Goal: Entertainment & Leisure: Consume media (video, audio)

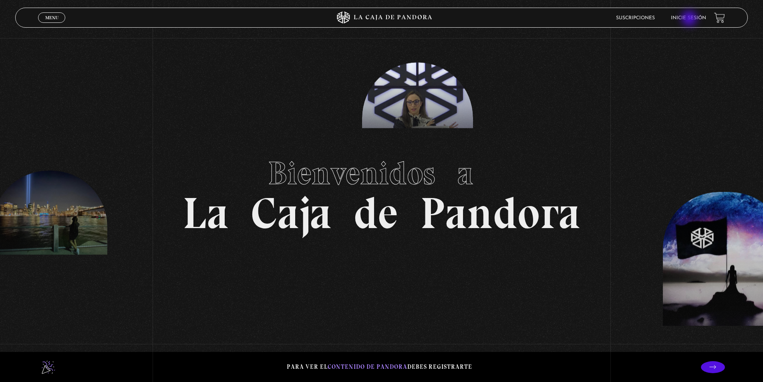
click at [690, 19] on link "Inicie sesión" at bounding box center [688, 18] width 35 height 5
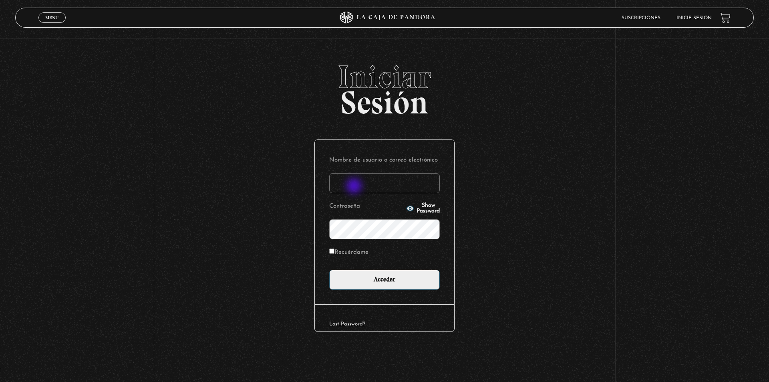
click at [354, 185] on input "Nombre de usuario o correo electrónico" at bounding box center [384, 183] width 111 height 20
type input "kleiton01@hotmail.com"
click at [329, 270] on input "Acceder" at bounding box center [384, 280] width 111 height 20
click at [700, 19] on link "Inicie sesión" at bounding box center [693, 18] width 35 height 5
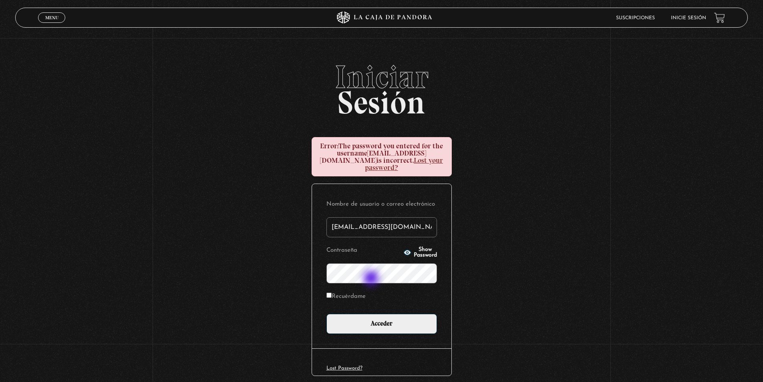
click at [326, 314] on input "Acceder" at bounding box center [381, 324] width 111 height 20
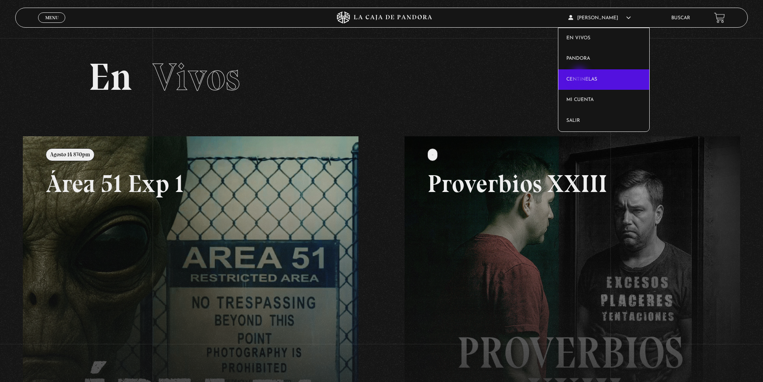
click at [580, 76] on link "Centinelas" at bounding box center [603, 79] width 91 height 21
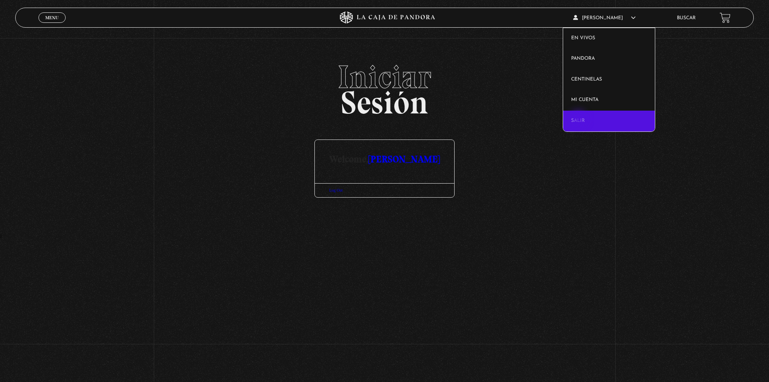
click at [579, 120] on link "Salir" at bounding box center [608, 121] width 91 height 21
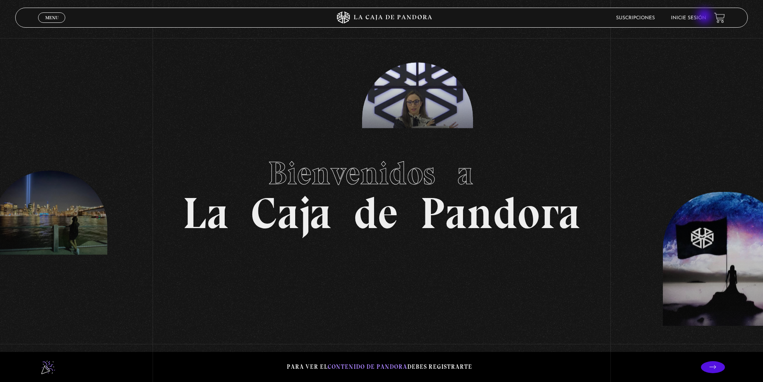
click at [705, 17] on link "Inicie sesión" at bounding box center [688, 18] width 35 height 5
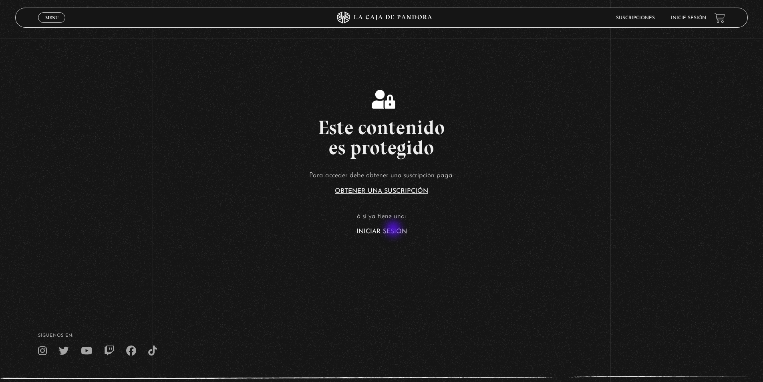
click at [394, 229] on link "Iniciar Sesión" at bounding box center [381, 231] width 50 height 6
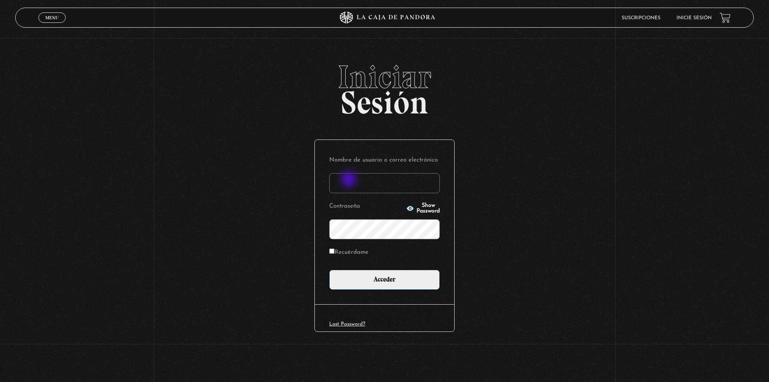
click at [350, 179] on input "Nombre de usuario o correo electrónico" at bounding box center [384, 183] width 111 height 20
type input "[EMAIL_ADDRESS][DOMAIN_NAME]"
click at [329, 270] on input "Acceder" at bounding box center [384, 280] width 111 height 20
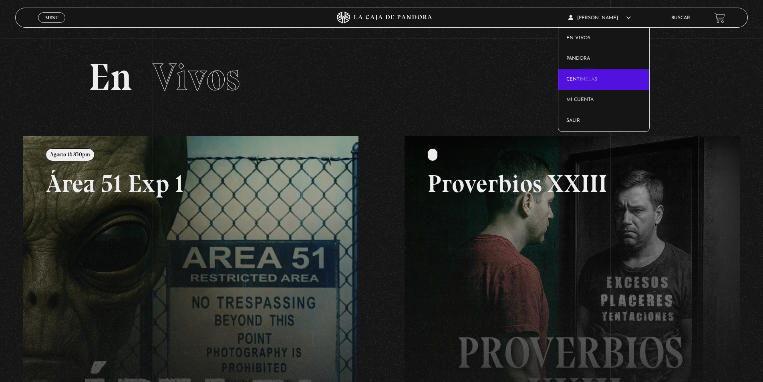
click at [590, 80] on link "Centinelas" at bounding box center [603, 79] width 91 height 21
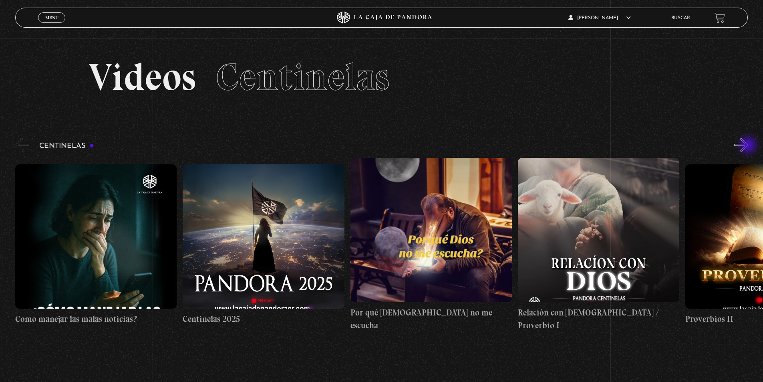
click at [748, 146] on button "»" at bounding box center [741, 145] width 14 height 14
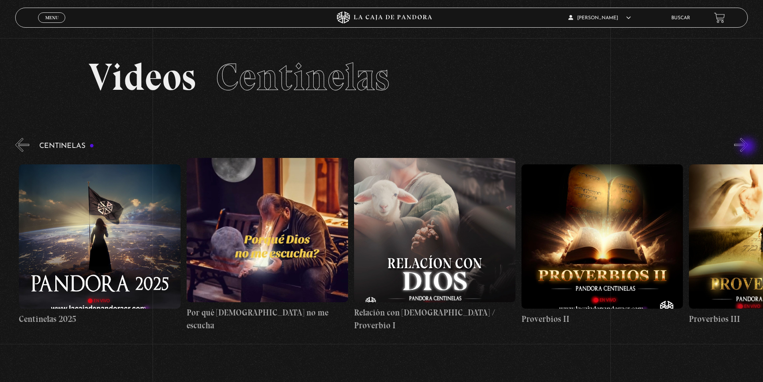
click at [748, 147] on button "»" at bounding box center [741, 145] width 14 height 14
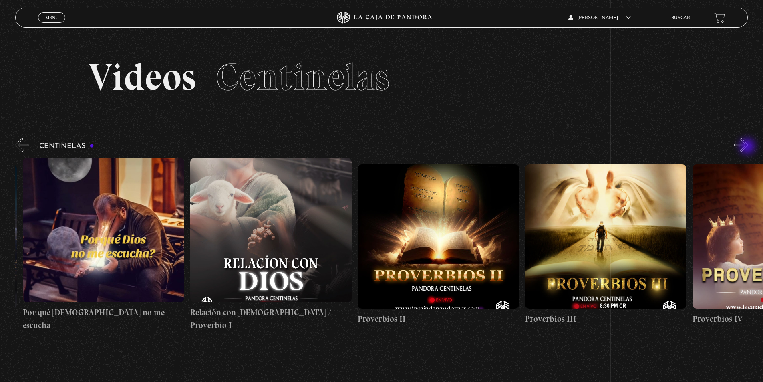
click at [748, 147] on button "»" at bounding box center [741, 145] width 14 height 14
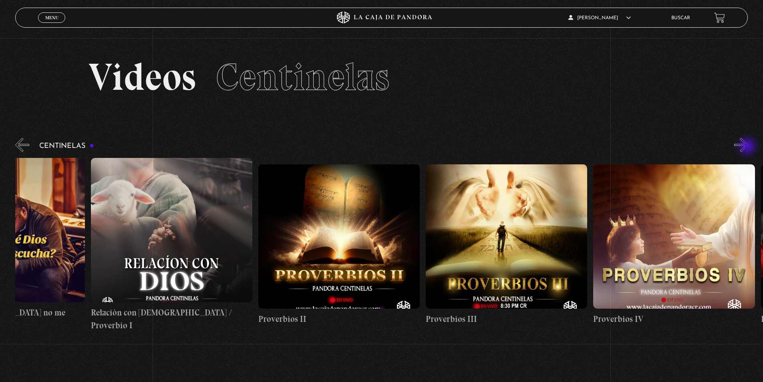
click at [748, 147] on button "»" at bounding box center [741, 145] width 14 height 14
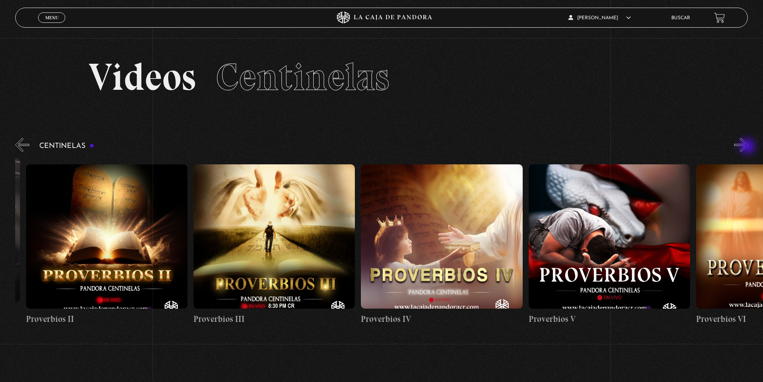
click at [748, 147] on button "»" at bounding box center [741, 145] width 14 height 14
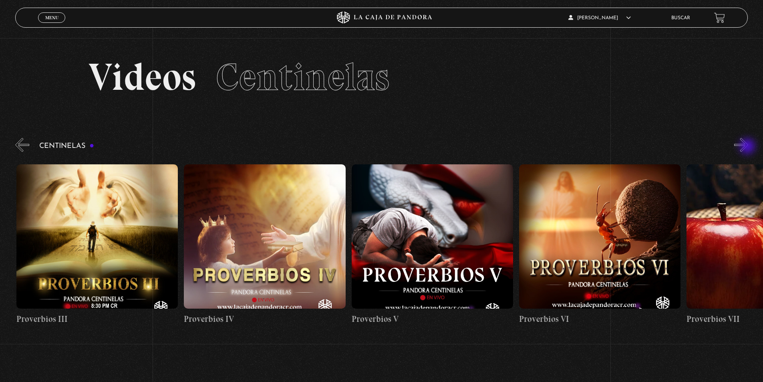
click at [748, 147] on button "»" at bounding box center [741, 145] width 14 height 14
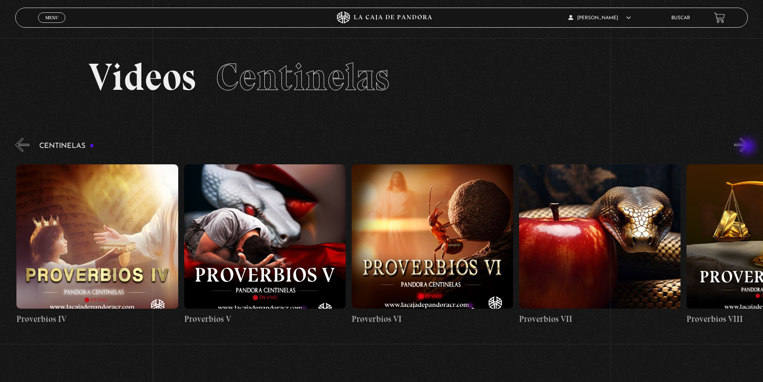
click at [748, 147] on button "»" at bounding box center [741, 145] width 14 height 14
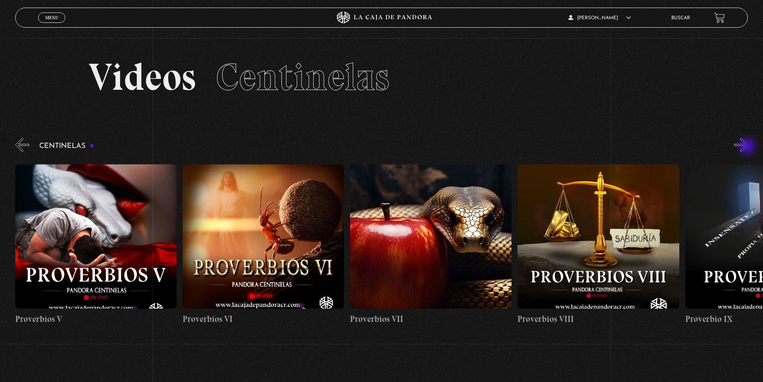
click at [748, 147] on button "»" at bounding box center [741, 145] width 14 height 14
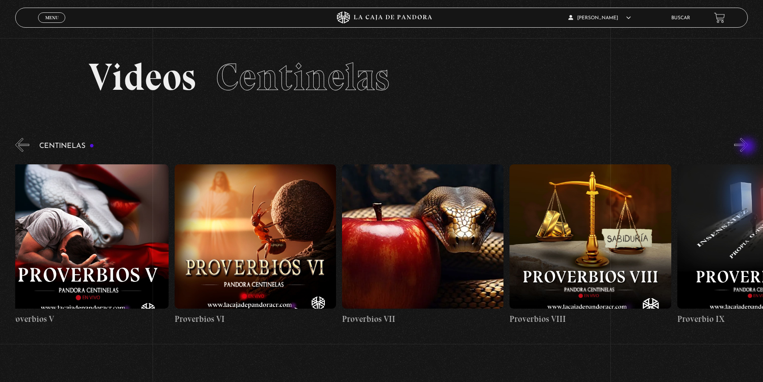
click at [748, 147] on button "»" at bounding box center [741, 145] width 14 height 14
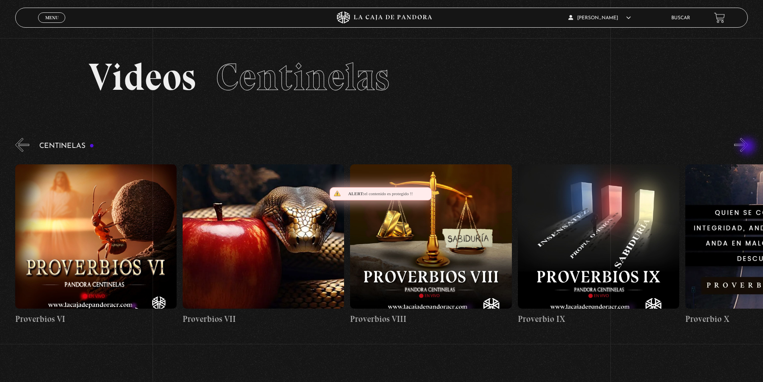
click at [748, 147] on button "»" at bounding box center [741, 145] width 14 height 14
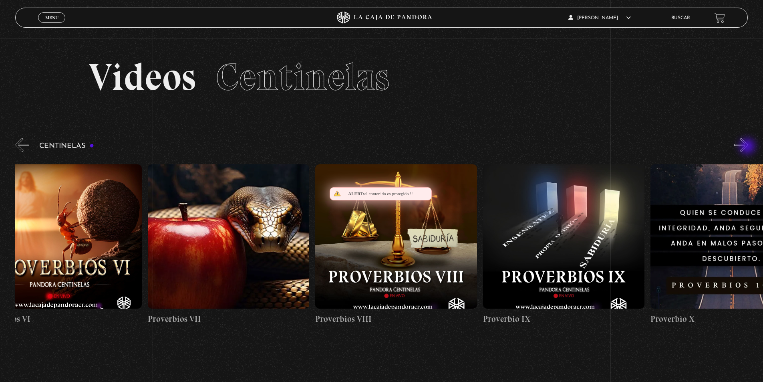
click at [748, 147] on button "»" at bounding box center [741, 145] width 14 height 14
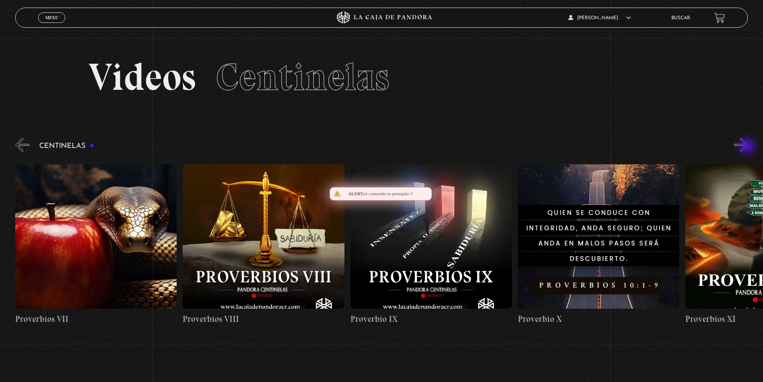
click at [748, 147] on button "»" at bounding box center [741, 145] width 14 height 14
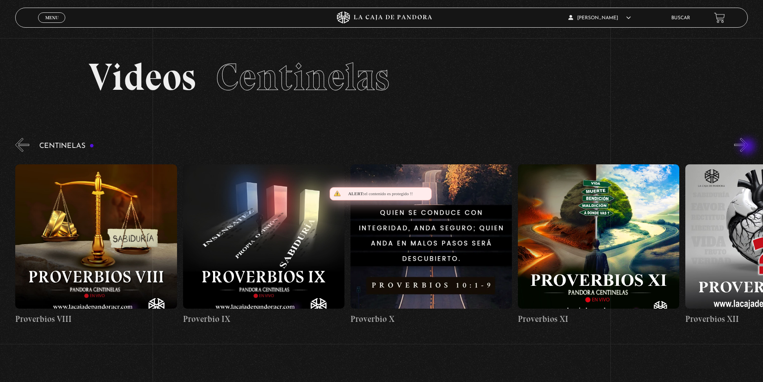
click at [748, 147] on button "»" at bounding box center [741, 145] width 14 height 14
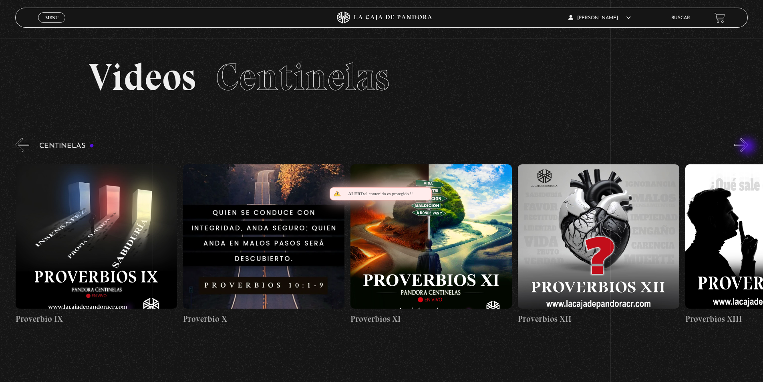
click at [748, 147] on button "»" at bounding box center [741, 145] width 14 height 14
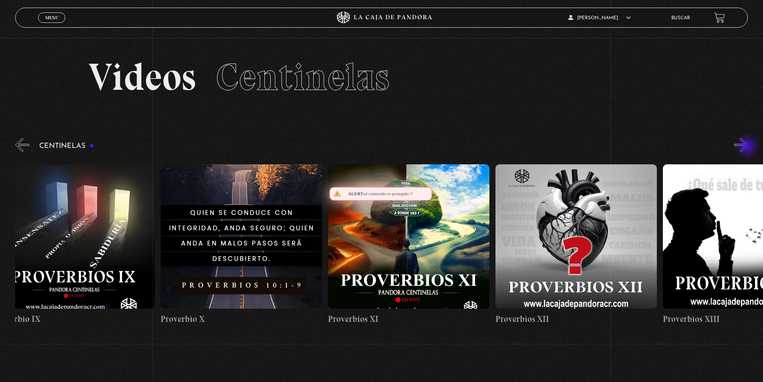
click at [748, 147] on button "»" at bounding box center [741, 145] width 14 height 14
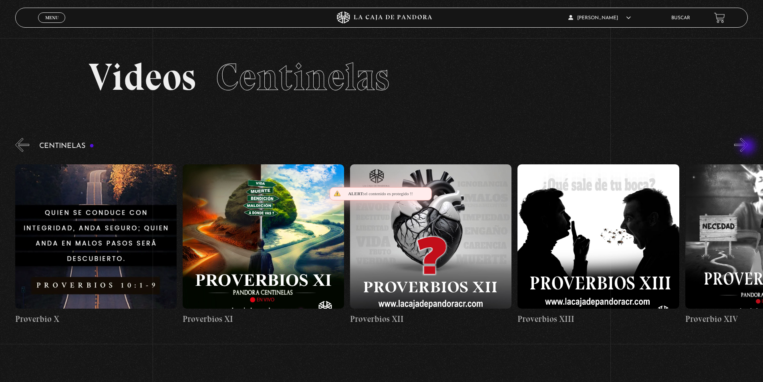
click at [748, 147] on button "»" at bounding box center [741, 145] width 14 height 14
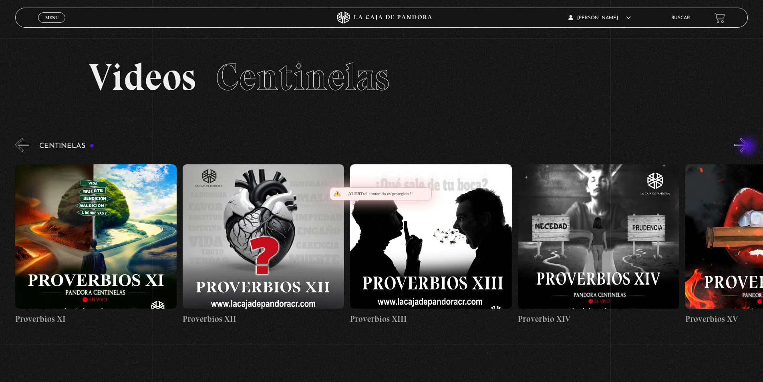
click at [748, 147] on button "»" at bounding box center [741, 145] width 14 height 14
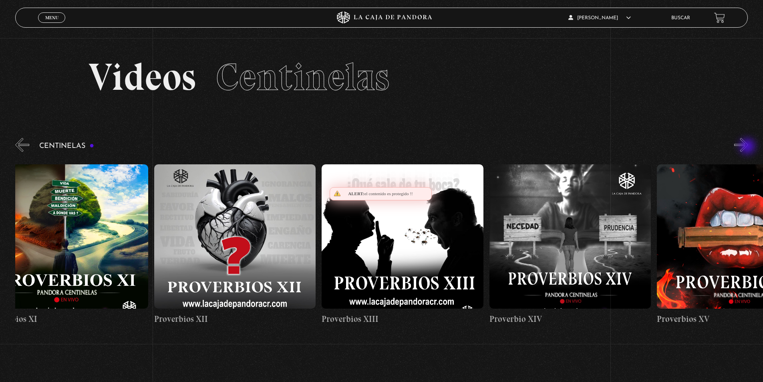
click at [748, 147] on button "»" at bounding box center [741, 145] width 14 height 14
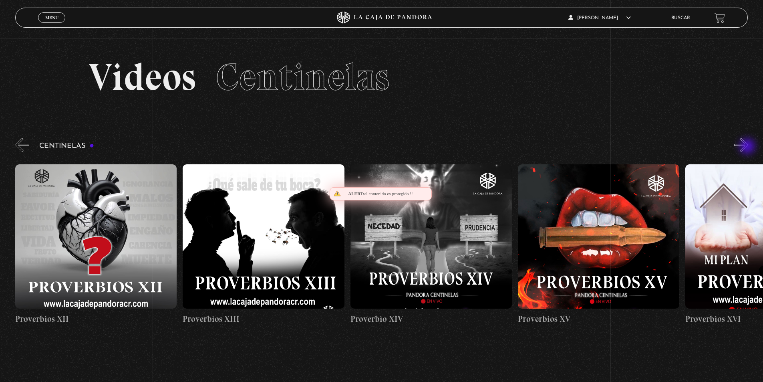
click at [748, 147] on button "»" at bounding box center [741, 145] width 14 height 14
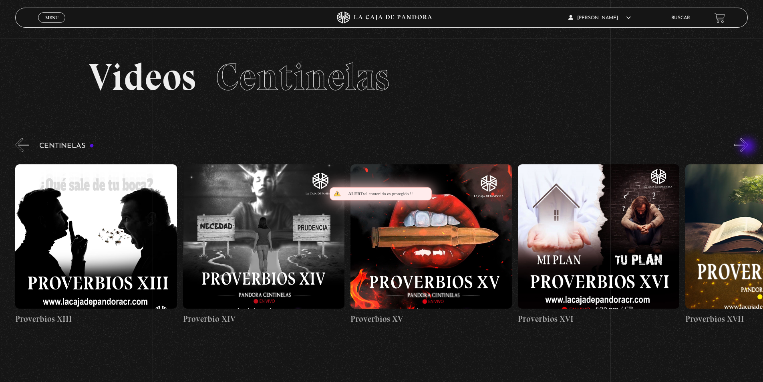
click at [748, 147] on button "»" at bounding box center [741, 145] width 14 height 14
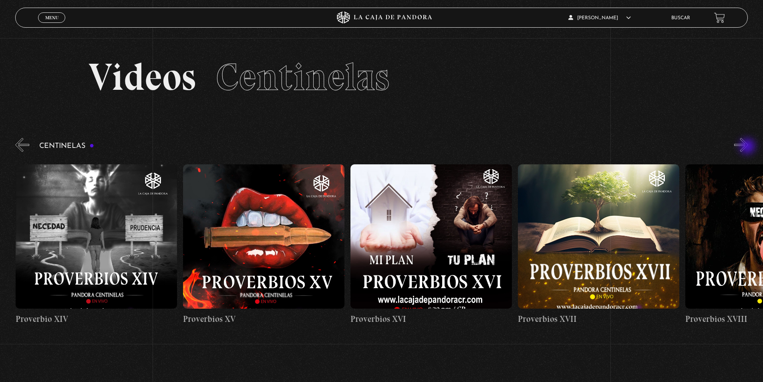
click at [748, 147] on button "»" at bounding box center [741, 145] width 14 height 14
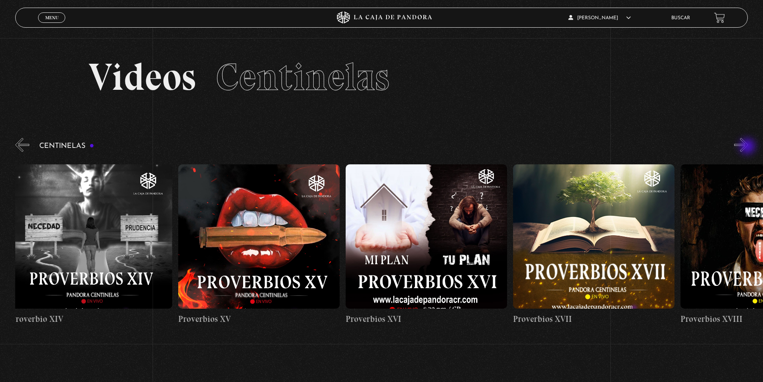
click at [748, 147] on button "»" at bounding box center [741, 145] width 14 height 14
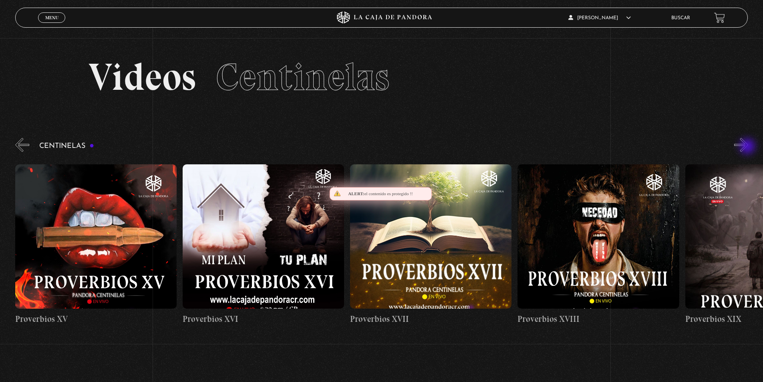
click at [748, 147] on button "»" at bounding box center [741, 145] width 14 height 14
click at [748, 148] on button "»" at bounding box center [741, 145] width 14 height 14
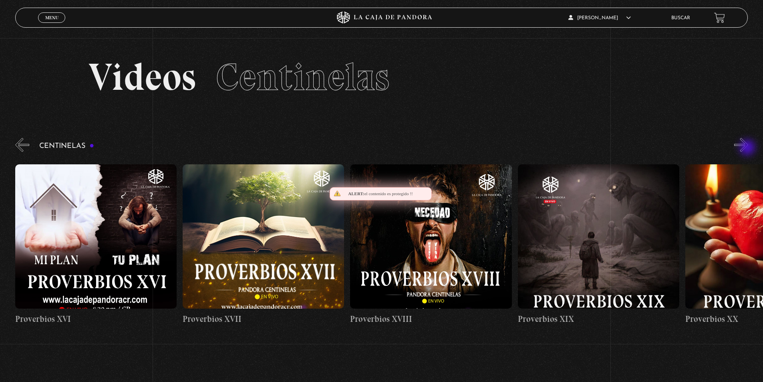
click at [748, 148] on button "»" at bounding box center [741, 145] width 14 height 14
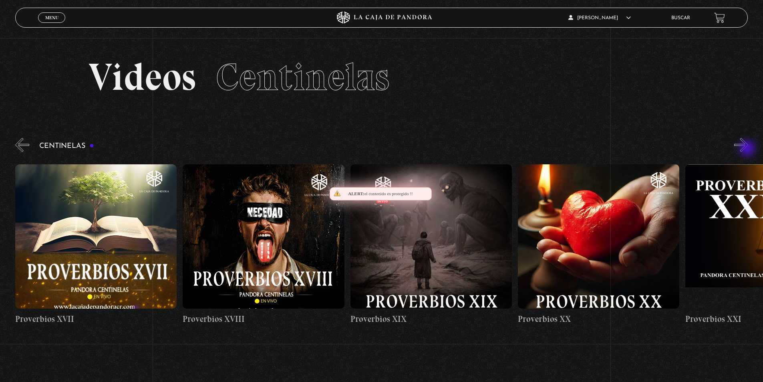
click at [748, 149] on button "»" at bounding box center [741, 145] width 14 height 14
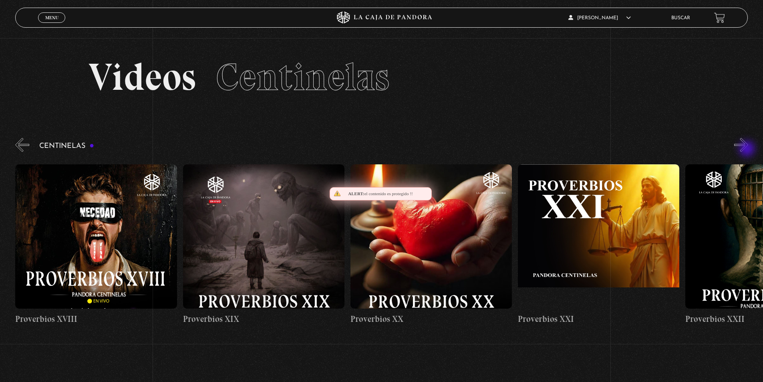
click at [748, 149] on button "»" at bounding box center [741, 145] width 14 height 14
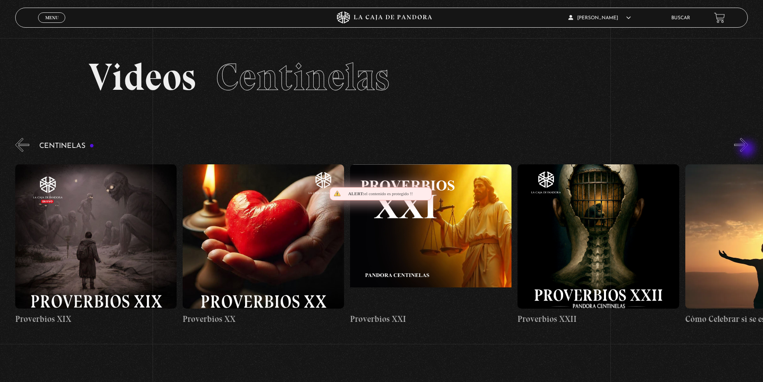
click at [748, 149] on button "»" at bounding box center [741, 145] width 14 height 14
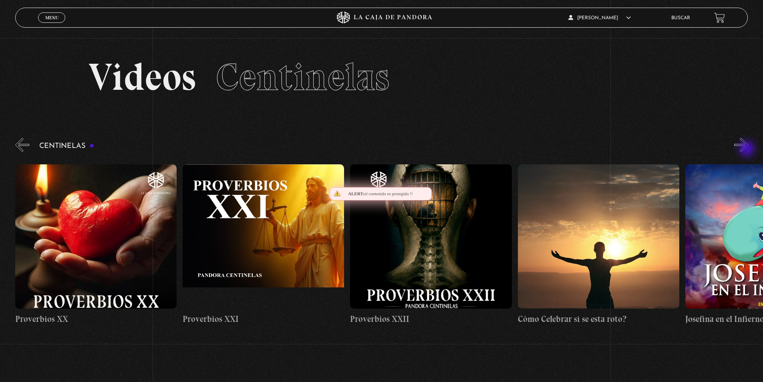
click at [748, 149] on button "»" at bounding box center [741, 145] width 14 height 14
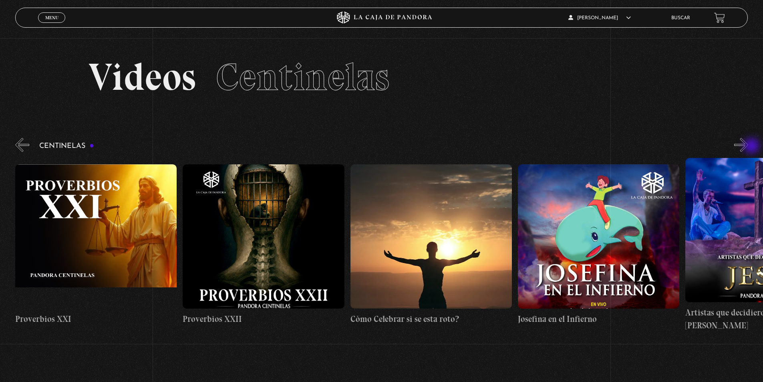
click at [748, 147] on button "»" at bounding box center [741, 145] width 14 height 14
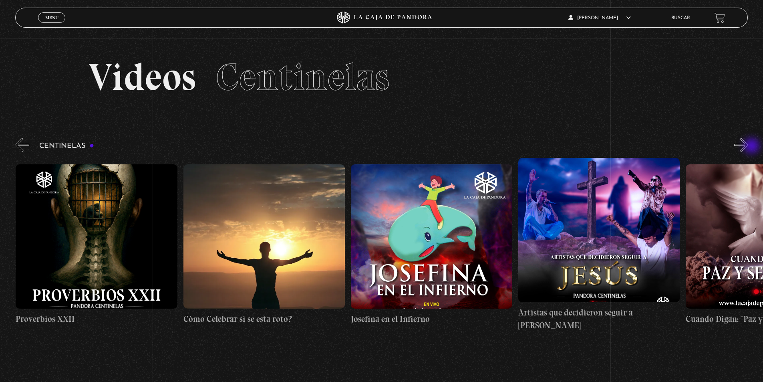
scroll to position [0, 4020]
click at [748, 147] on button "»" at bounding box center [741, 145] width 14 height 14
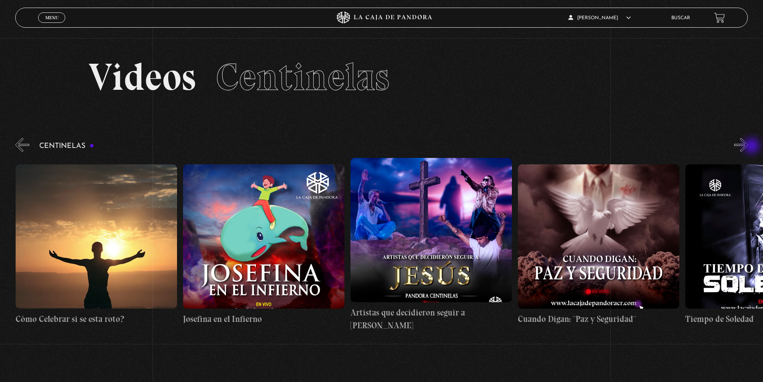
click at [748, 147] on button "»" at bounding box center [741, 145] width 14 height 14
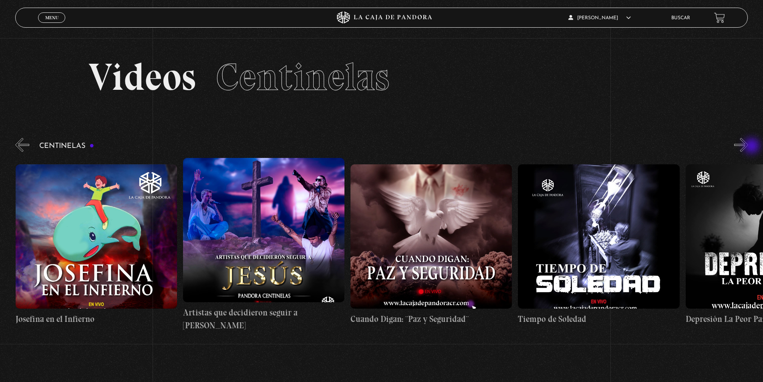
scroll to position [0, 4355]
click at [118, 272] on figure at bounding box center [95, 236] width 161 height 144
